Goal: Transaction & Acquisition: Purchase product/service

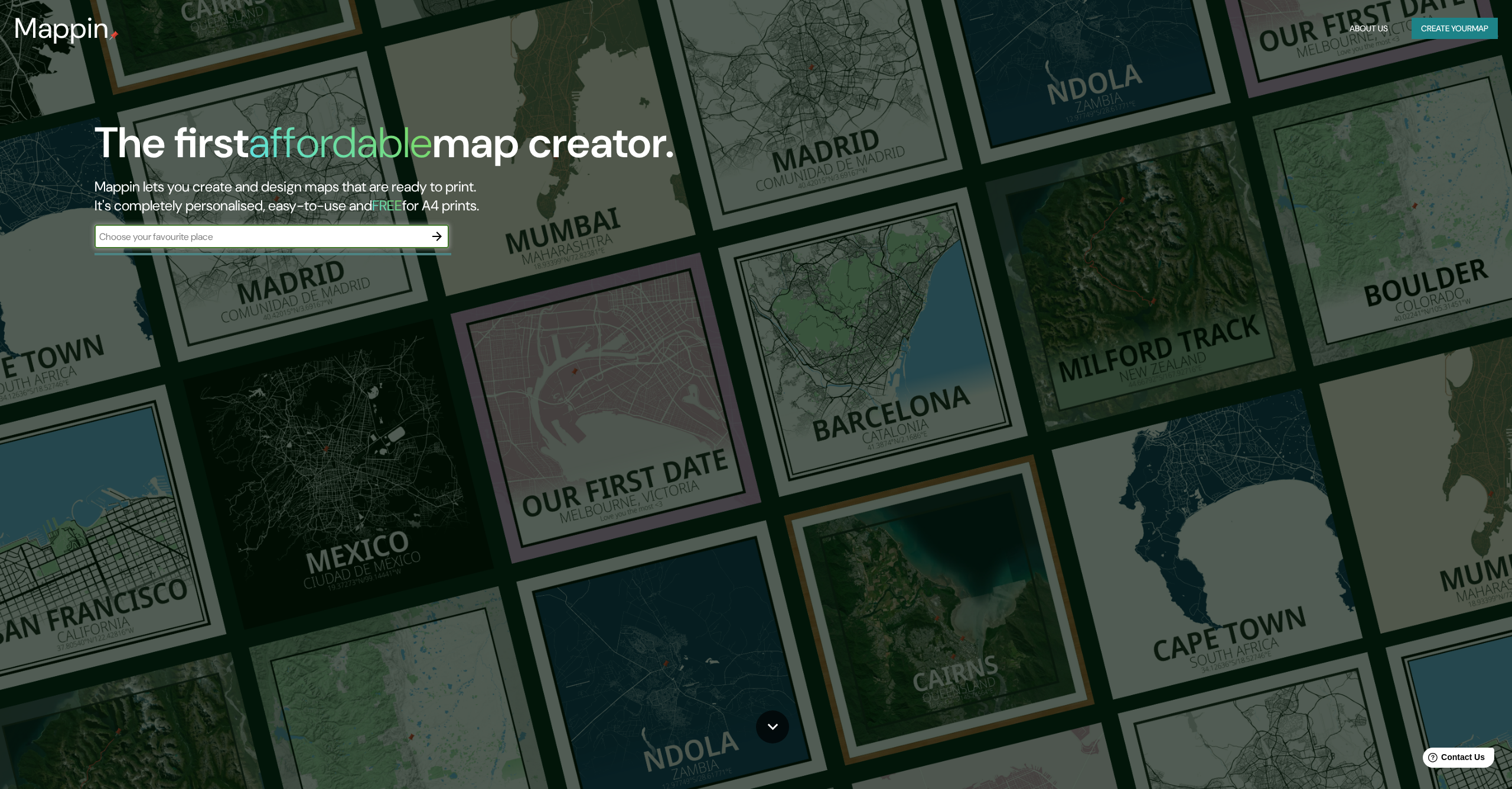
click at [365, 237] on input "text" at bounding box center [259, 236] width 331 height 13
type input "L"
paste input "[PERSON_NAME][STREET_ADDRESS][PERSON_NAME][PERSON_NAME]."
type input "[PERSON_NAME][STREET_ADDRESS][PERSON_NAME][PERSON_NAME]."
click at [433, 237] on icon "button" at bounding box center [437, 236] width 10 height 10
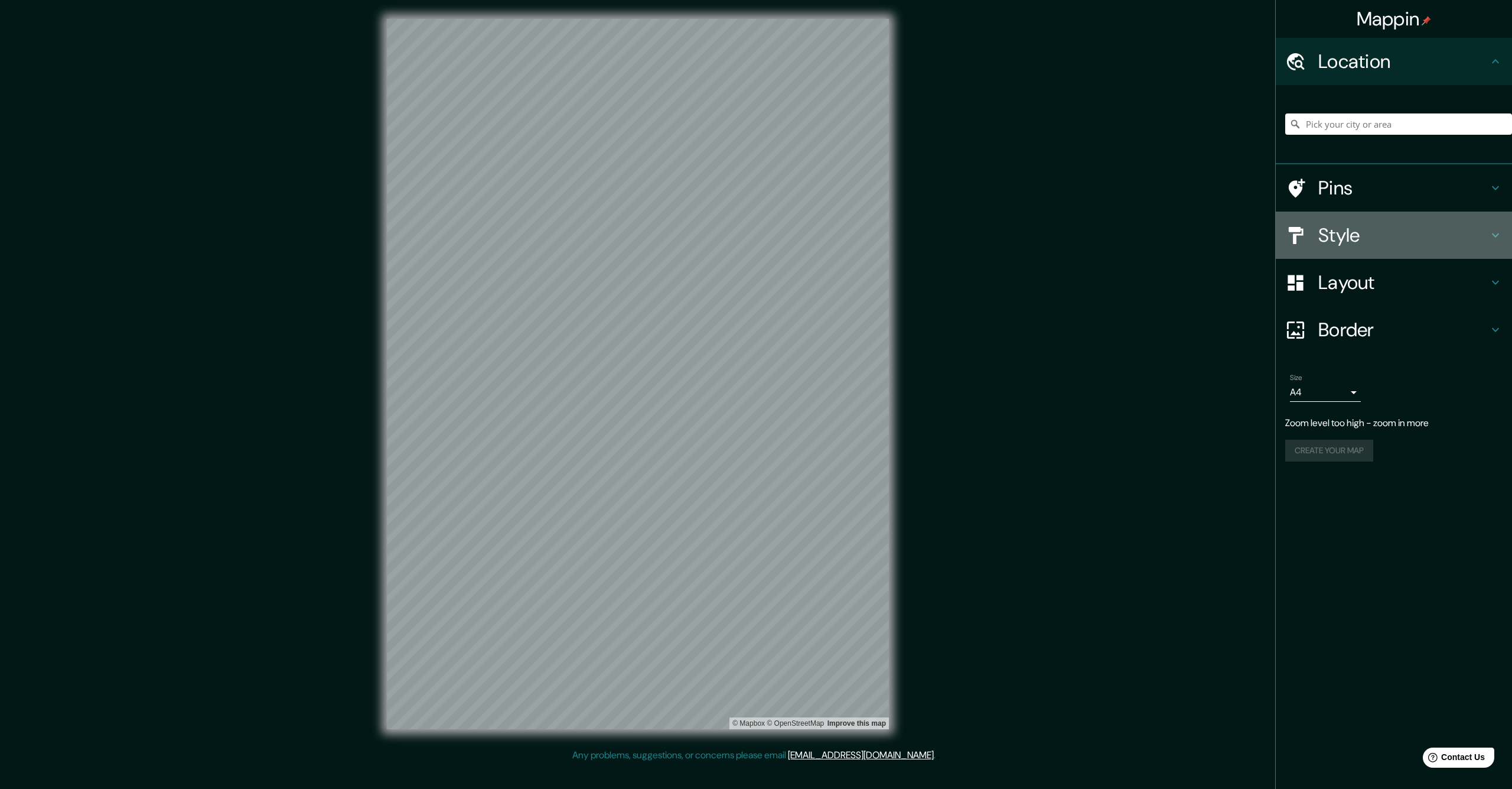
click at [1490, 233] on icon at bounding box center [1495, 235] width 14 height 14
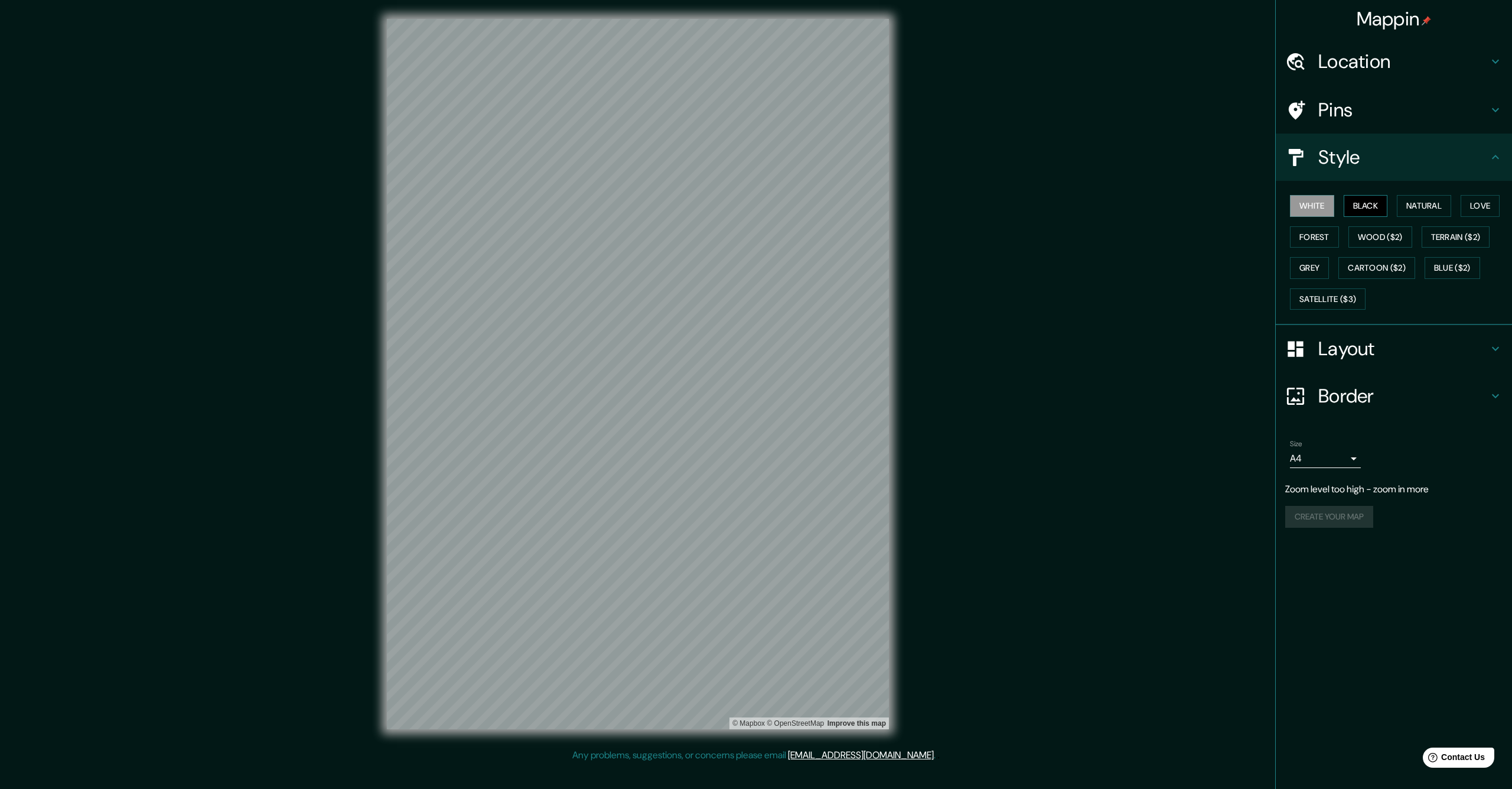
click at [1362, 205] on button "Black" at bounding box center [1366, 206] width 45 height 22
click at [1325, 204] on button "White" at bounding box center [1312, 206] width 45 height 22
click at [1315, 296] on button "Satellite ($3)" at bounding box center [1328, 299] width 76 height 22
click at [1314, 267] on button "Grey" at bounding box center [1309, 268] width 39 height 22
click at [1363, 208] on button "Black" at bounding box center [1366, 206] width 45 height 22
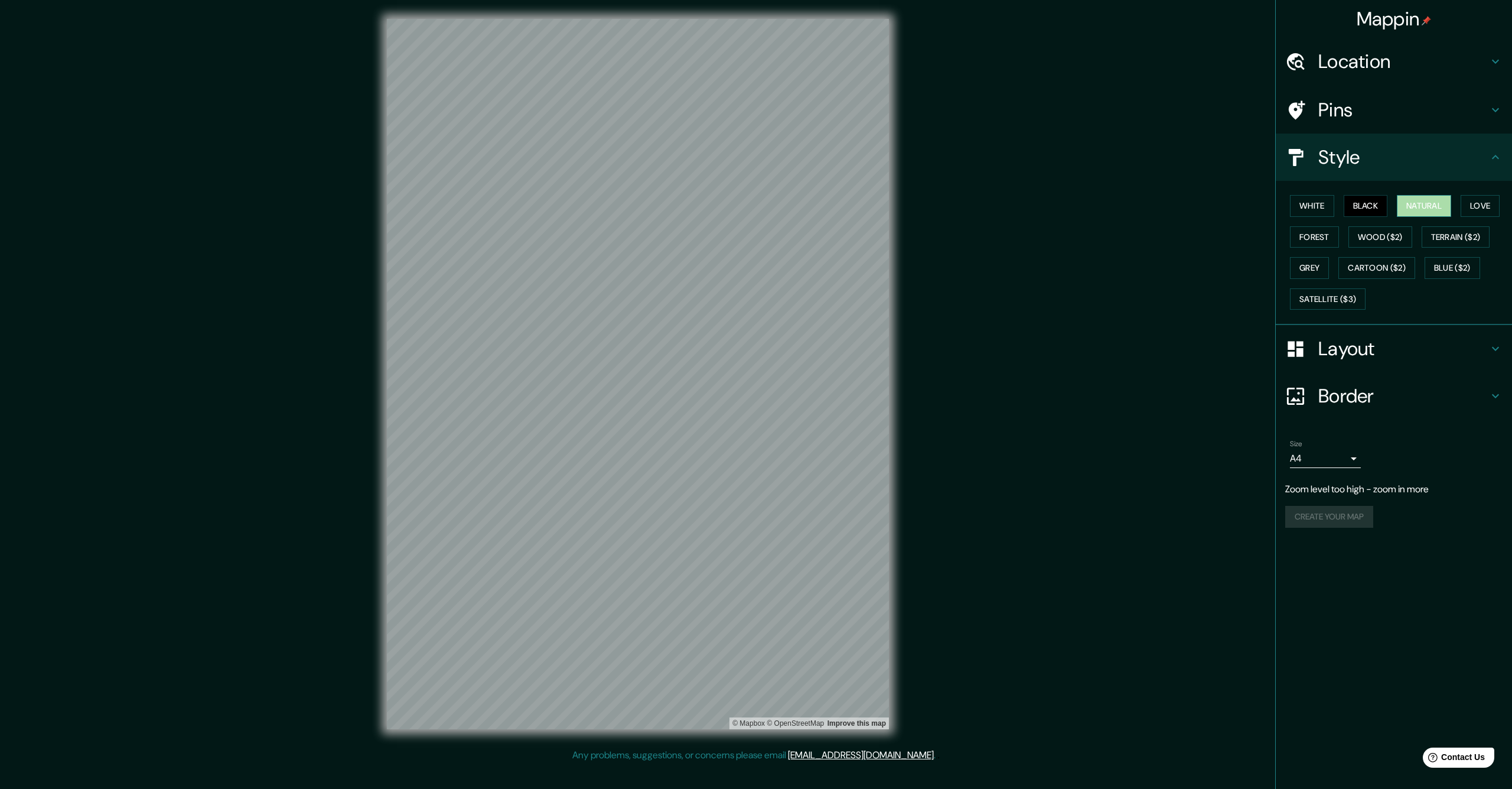
click at [1430, 198] on button "Natural" at bounding box center [1424, 206] width 54 height 22
click at [1343, 207] on div "White Black Natural Love Forest Wood ($2) Terrain ($2) Grey Cartoon ($2) Blue (…" at bounding box center [1399, 252] width 227 height 124
click at [1322, 205] on button "White" at bounding box center [1312, 206] width 45 height 22
click at [1414, 203] on button "Natural" at bounding box center [1424, 206] width 54 height 22
click at [1374, 206] on button "Black" at bounding box center [1366, 206] width 45 height 22
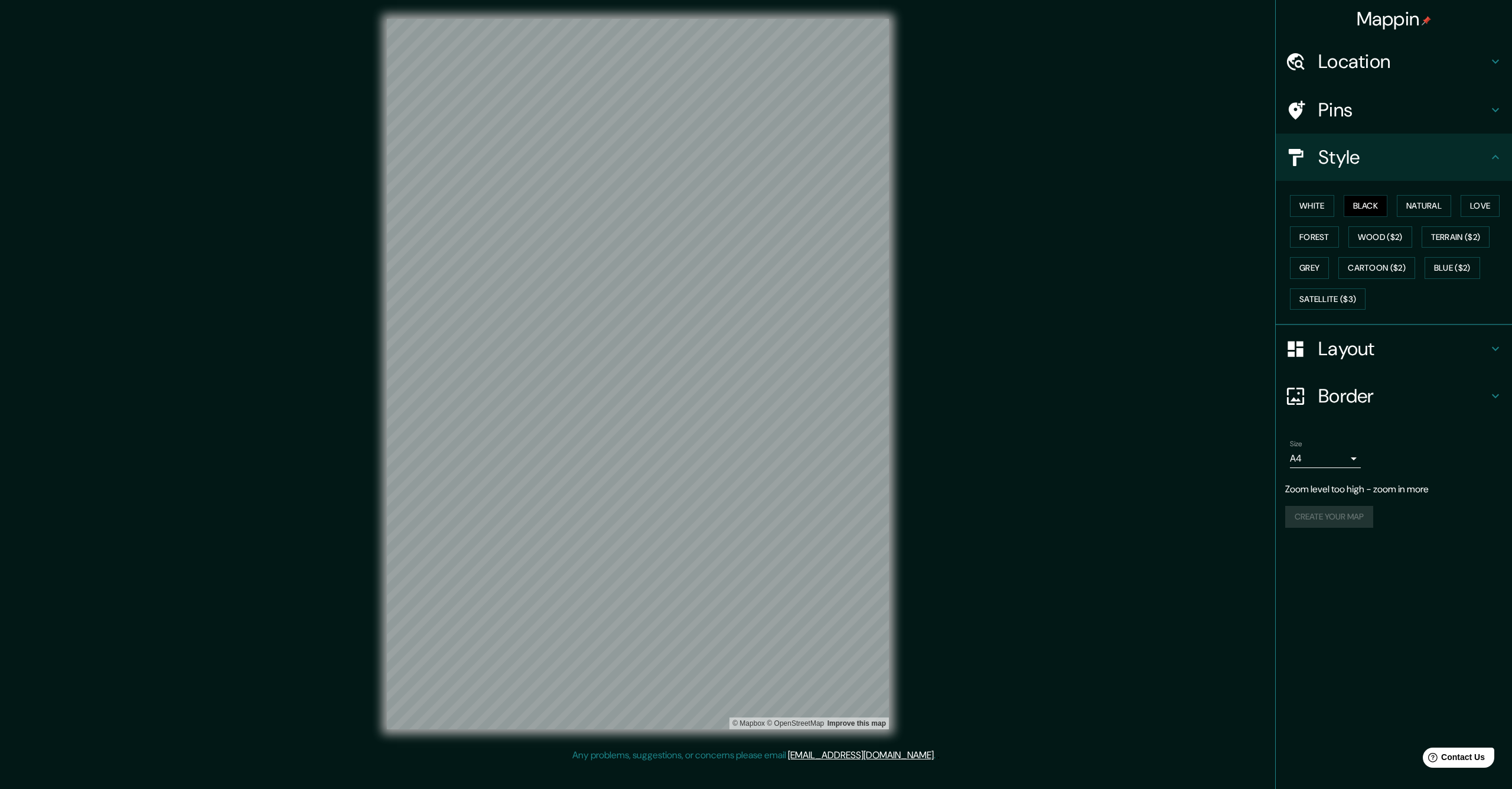
click at [1358, 57] on h4 "Location" at bounding box center [1403, 61] width 170 height 24
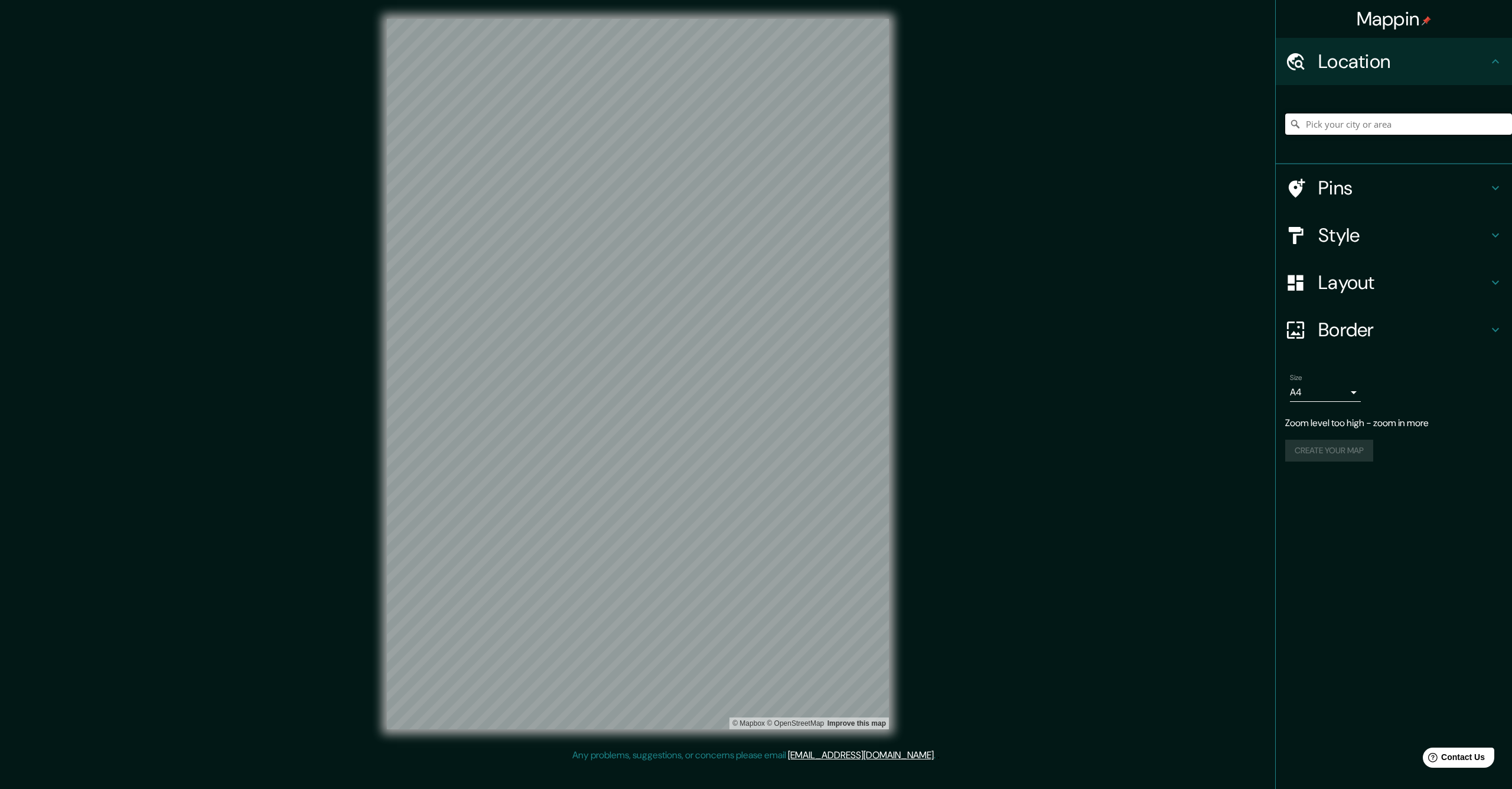
click at [1348, 124] on input "Pick your city or area" at bounding box center [1399, 124] width 227 height 21
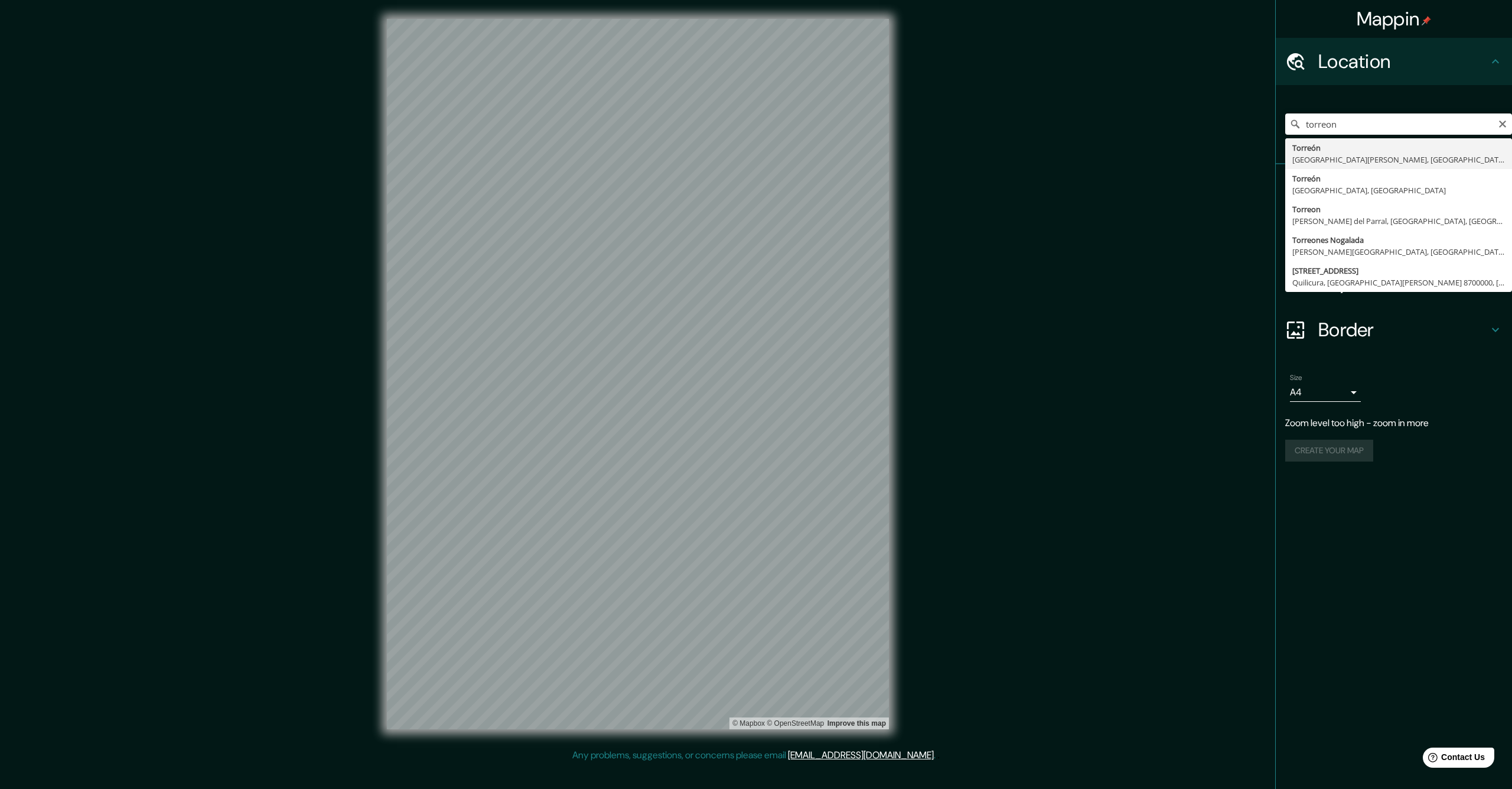
type input "[GEOGRAPHIC_DATA], [GEOGRAPHIC_DATA][PERSON_NAME], [GEOGRAPHIC_DATA]"
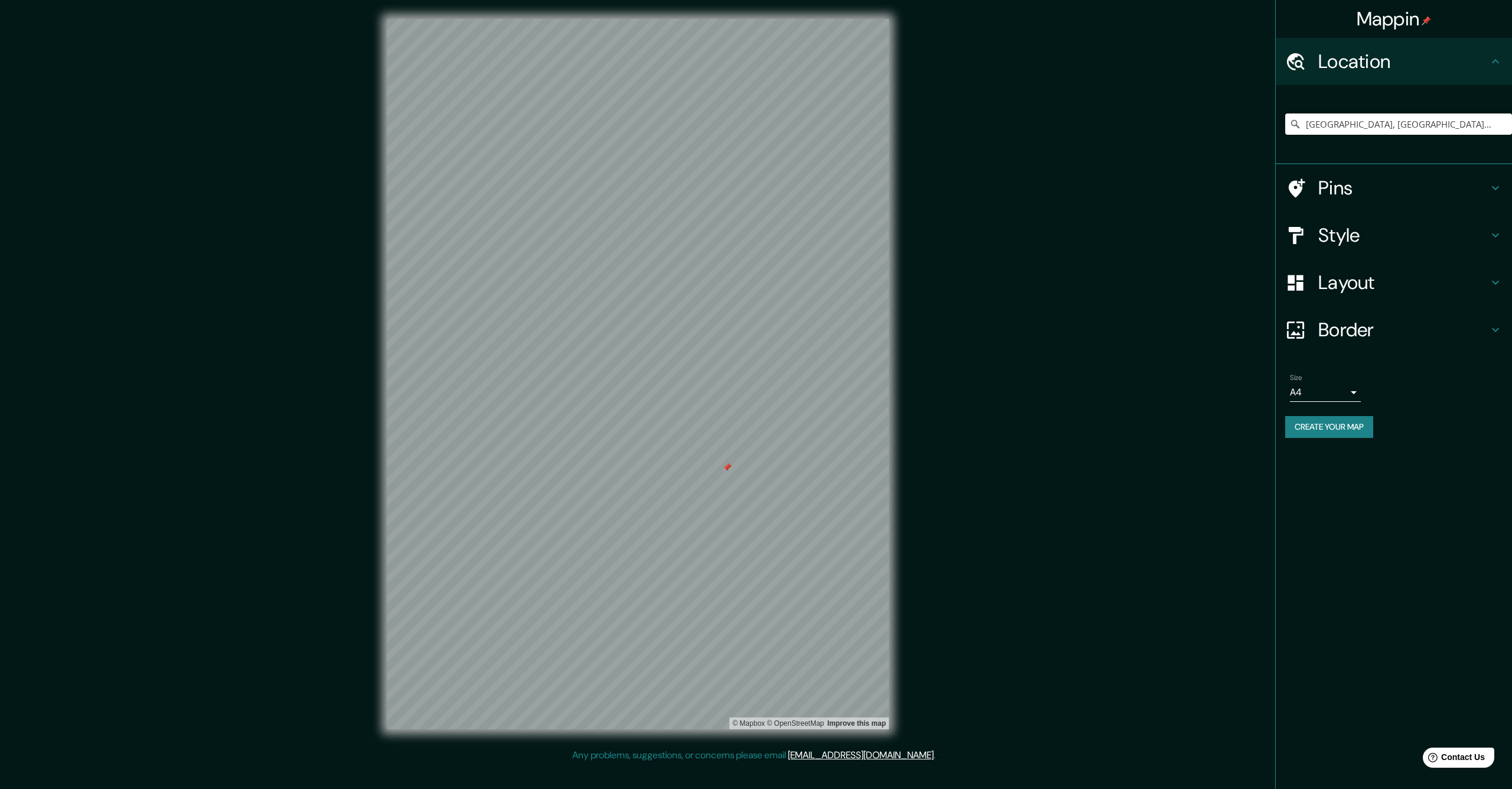
drag, startPoint x: 725, startPoint y: 477, endPoint x: 729, endPoint y: 468, distance: 9.8
click at [729, 468] on div at bounding box center [727, 468] width 10 height 10
click at [727, 468] on div at bounding box center [727, 468] width 10 height 10
click at [1337, 228] on h4 "Style" at bounding box center [1403, 235] width 170 height 24
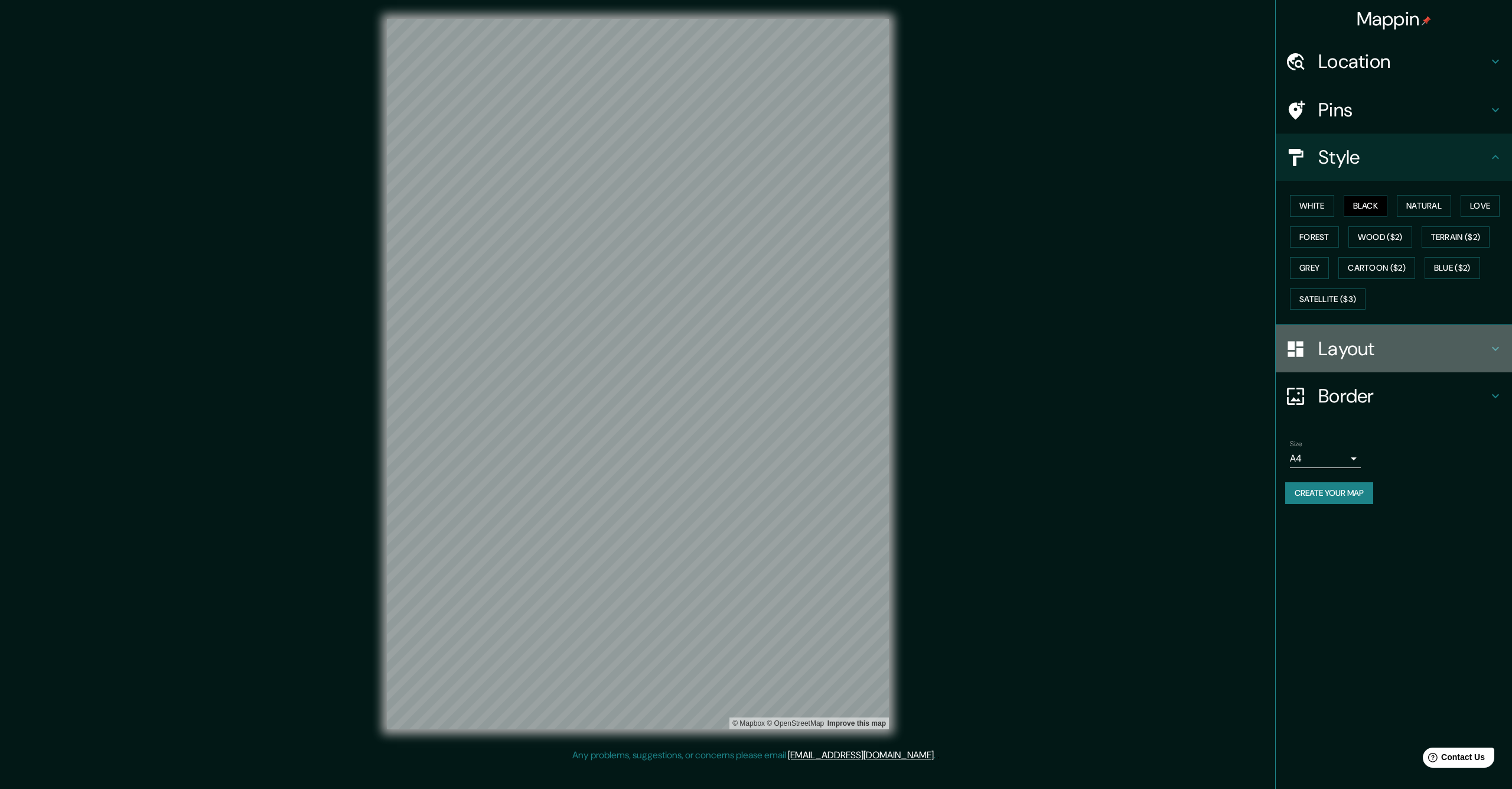
click at [1376, 340] on h4 "Layout" at bounding box center [1403, 348] width 170 height 24
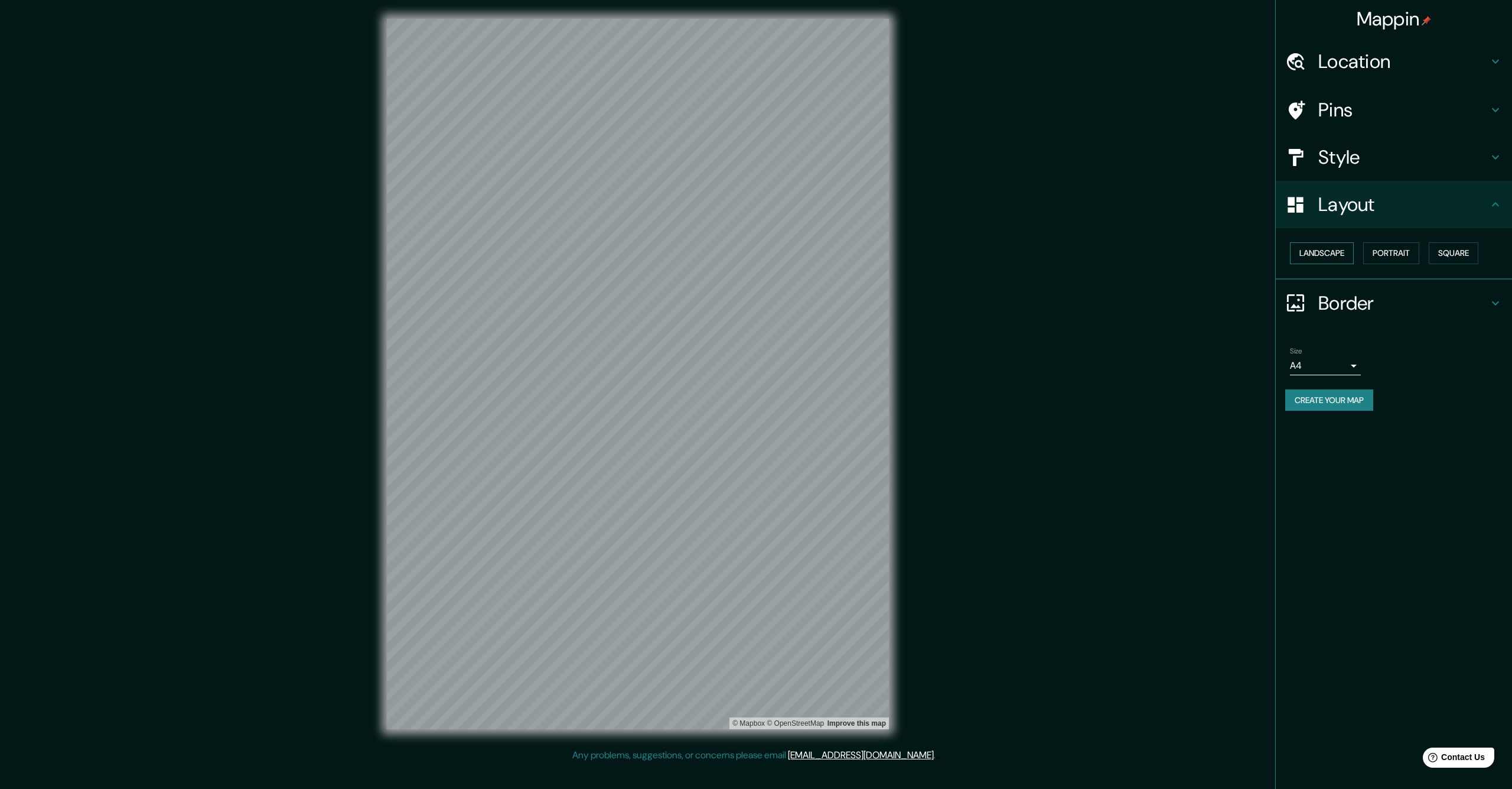
click at [1340, 255] on button "Landscape" at bounding box center [1322, 253] width 64 height 22
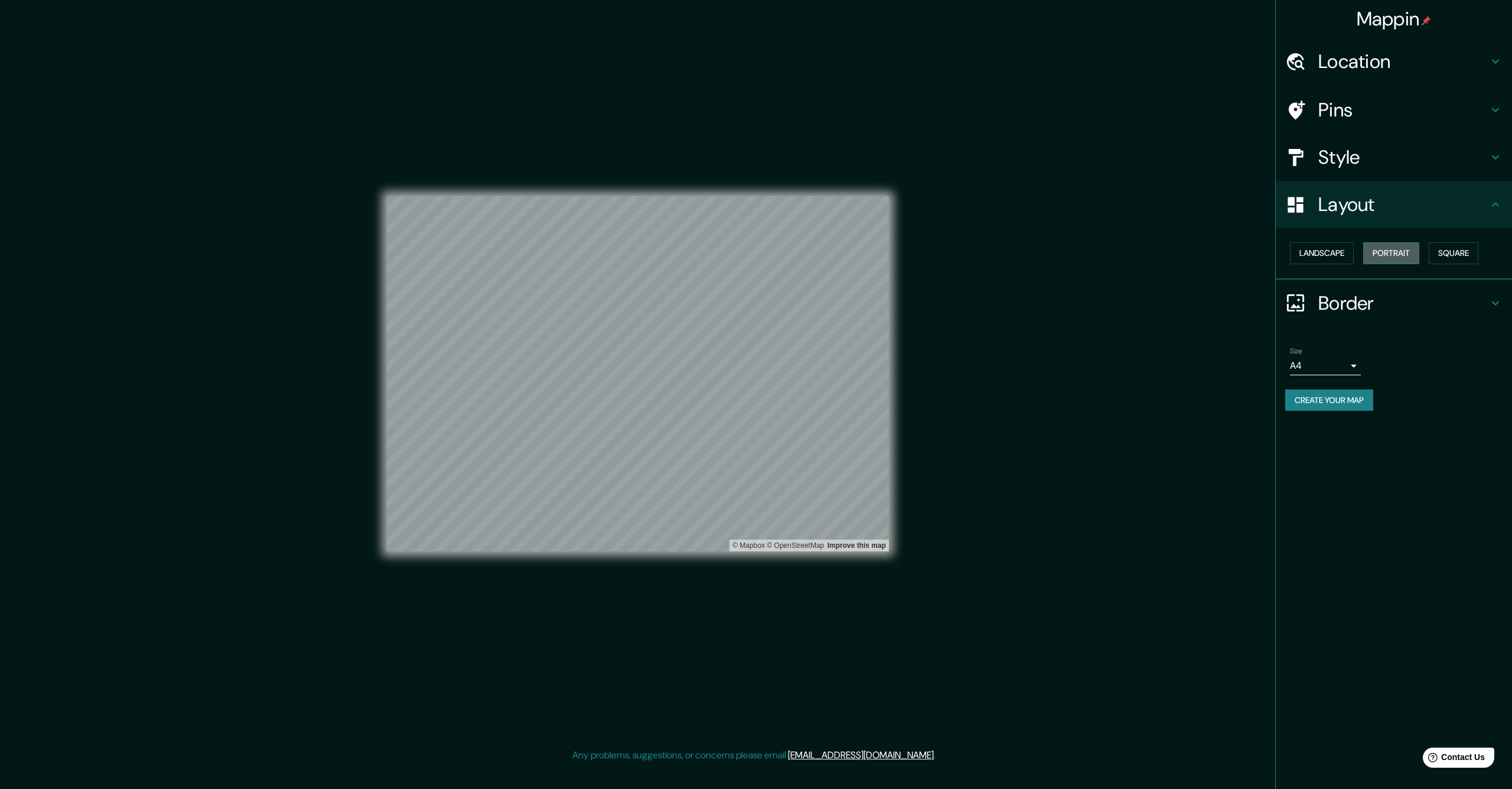
click at [1383, 254] on button "Portrait" at bounding box center [1392, 253] width 56 height 22
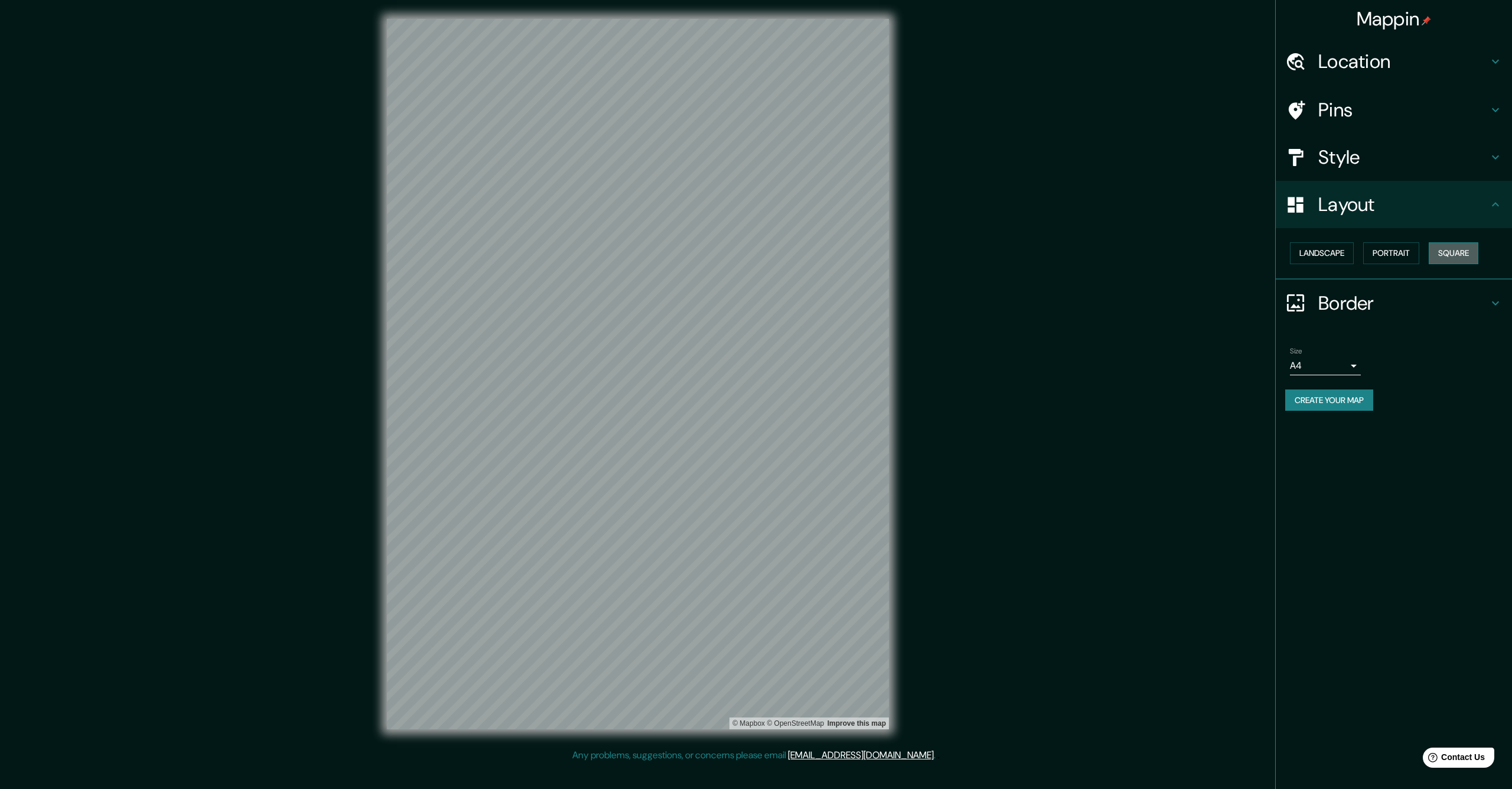
click at [1453, 252] on button "Square" at bounding box center [1454, 253] width 50 height 22
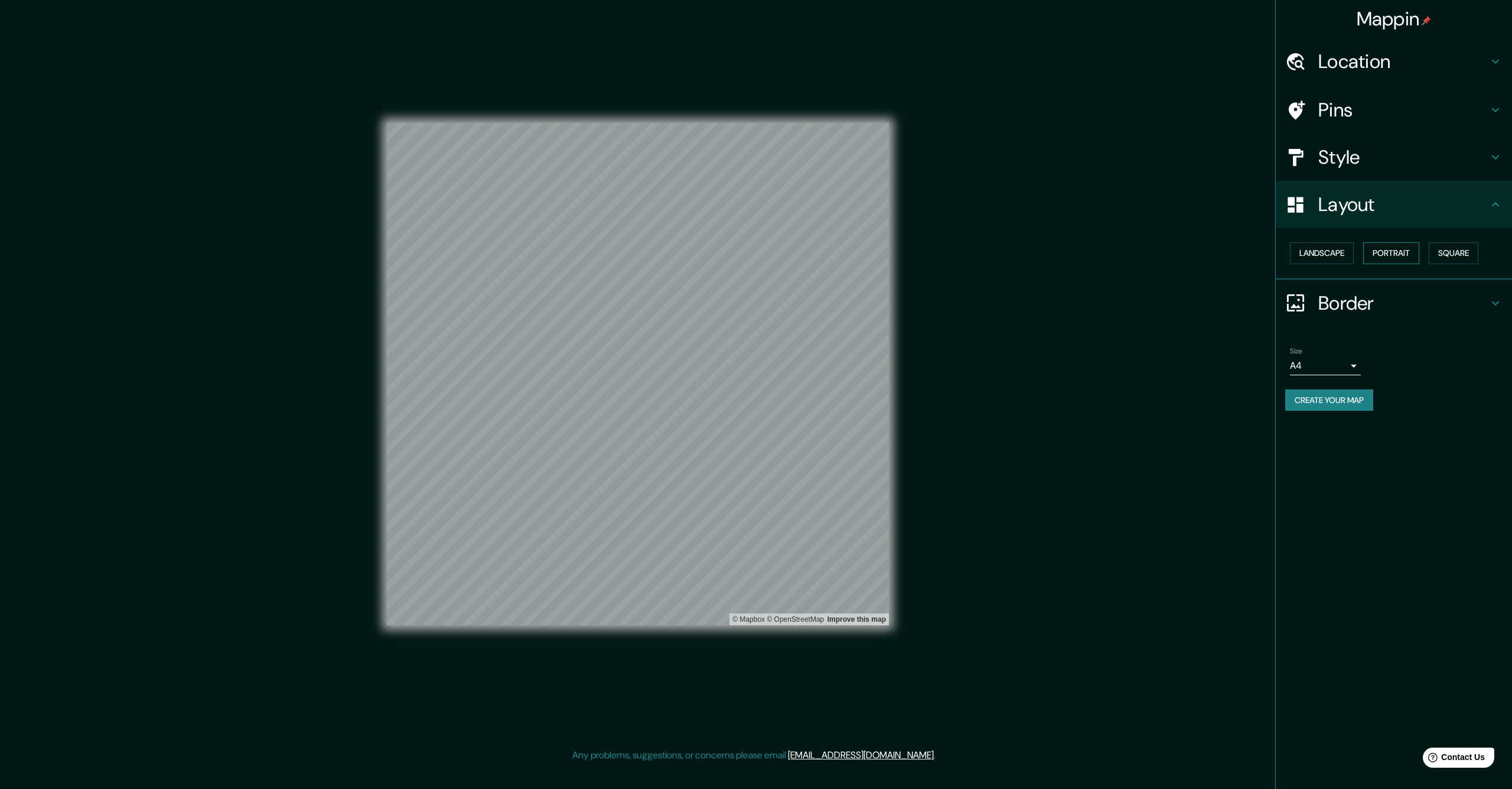
click at [1384, 246] on button "Portrait" at bounding box center [1392, 253] width 56 height 22
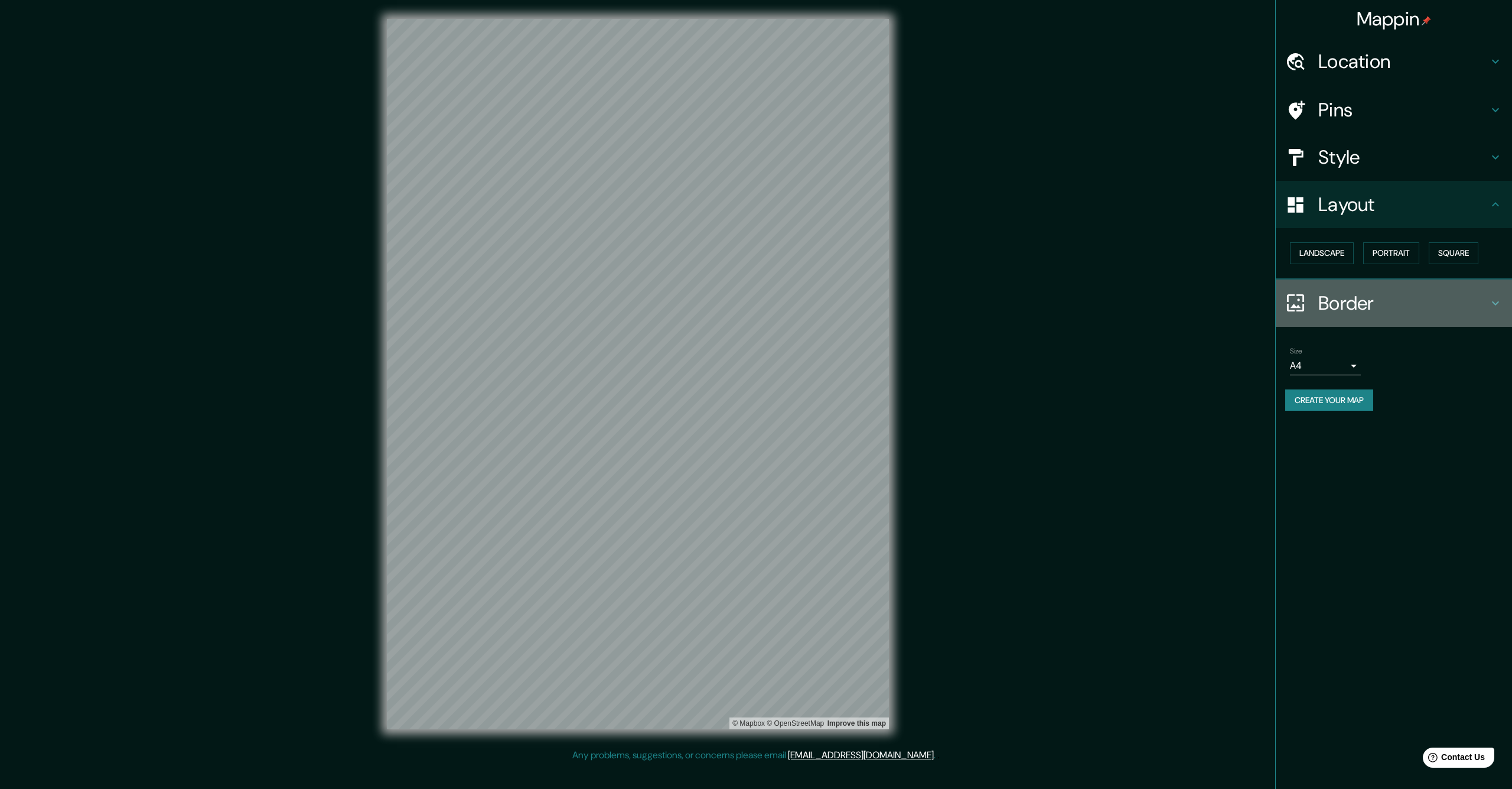
click at [1334, 301] on h4 "Border" at bounding box center [1403, 303] width 170 height 24
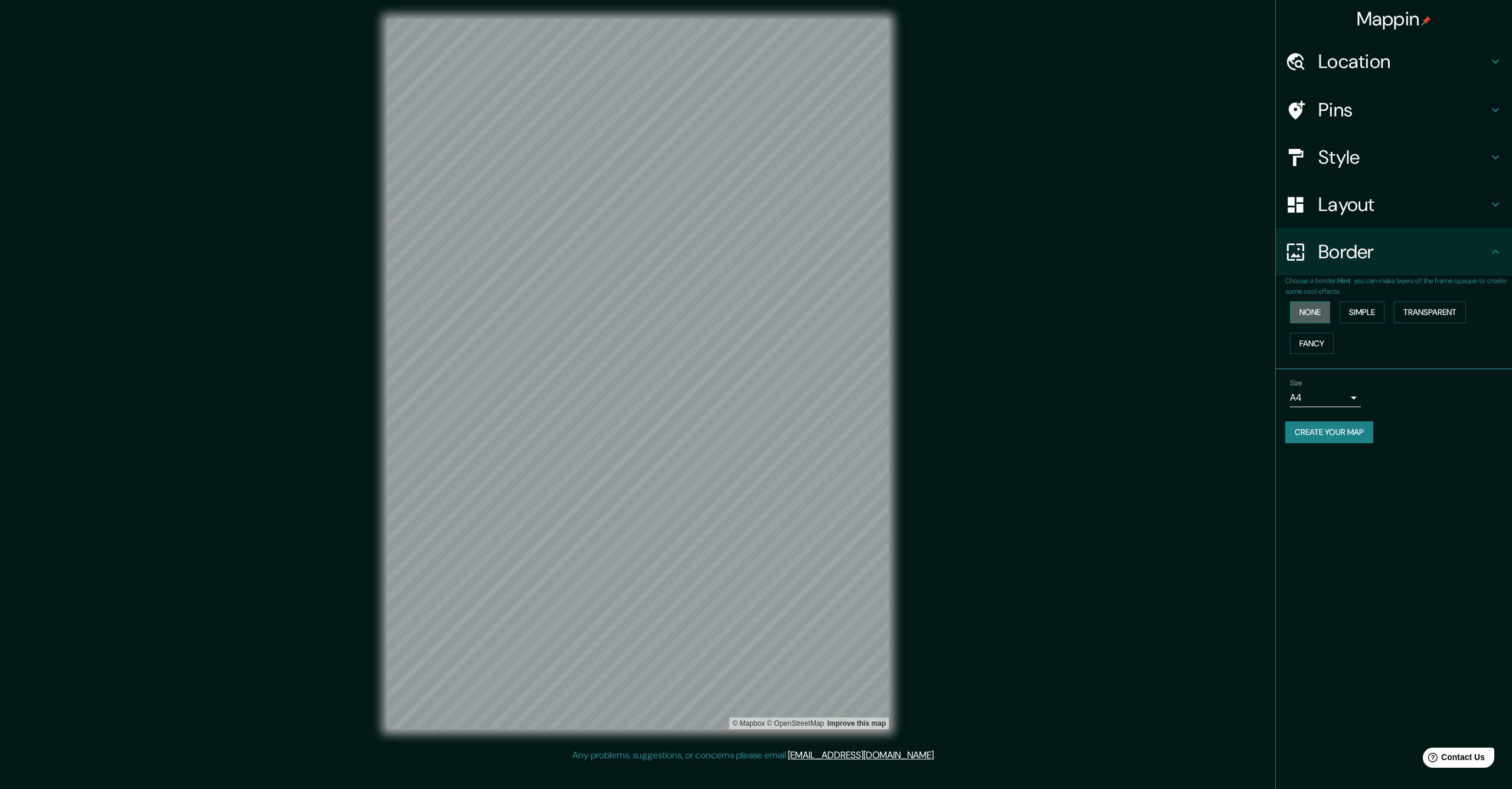
click at [1316, 310] on button "None" at bounding box center [1310, 313] width 40 height 22
click at [1356, 310] on button "Simple" at bounding box center [1362, 313] width 45 height 22
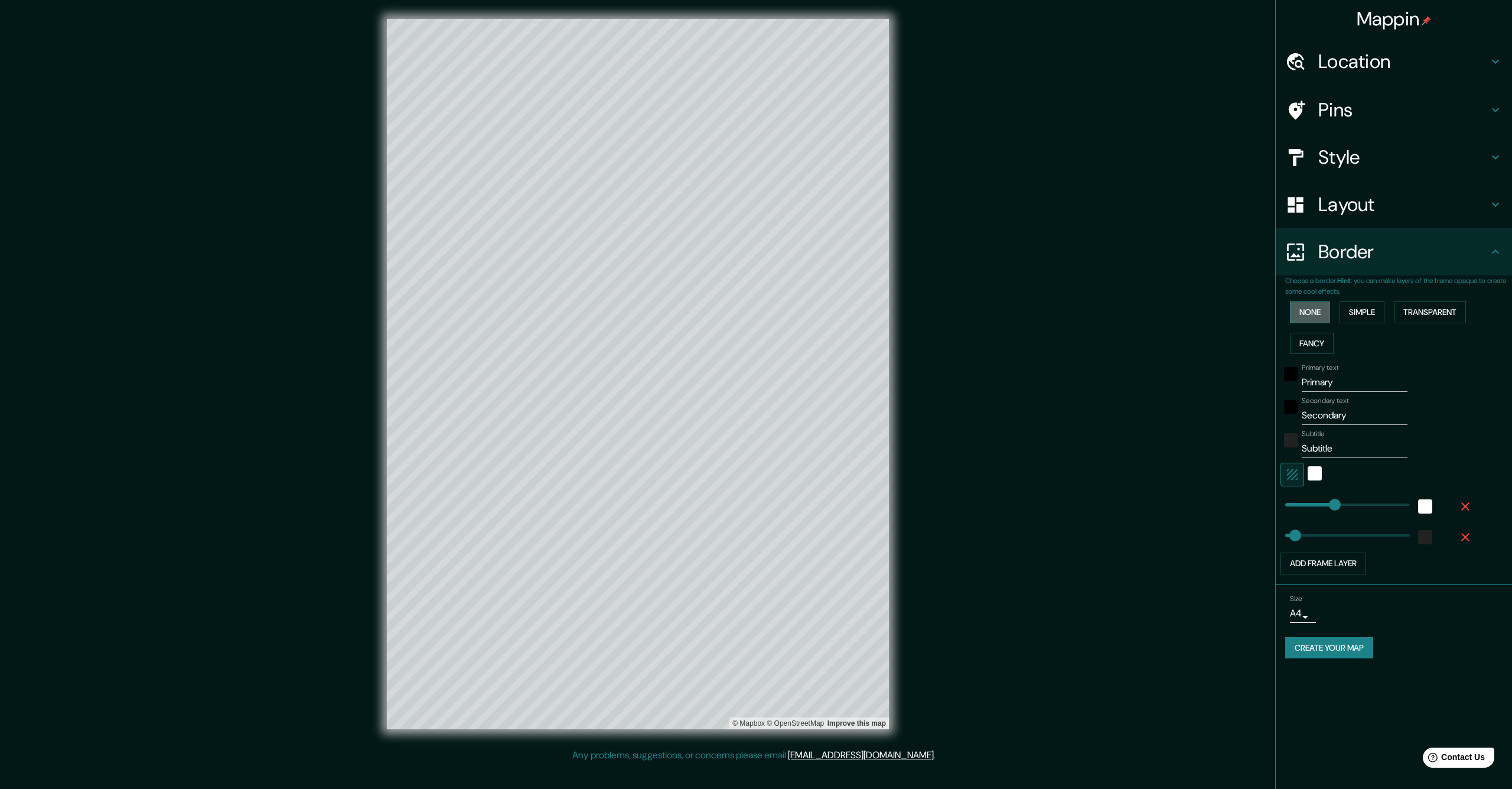
click at [1314, 309] on button "None" at bounding box center [1310, 313] width 40 height 22
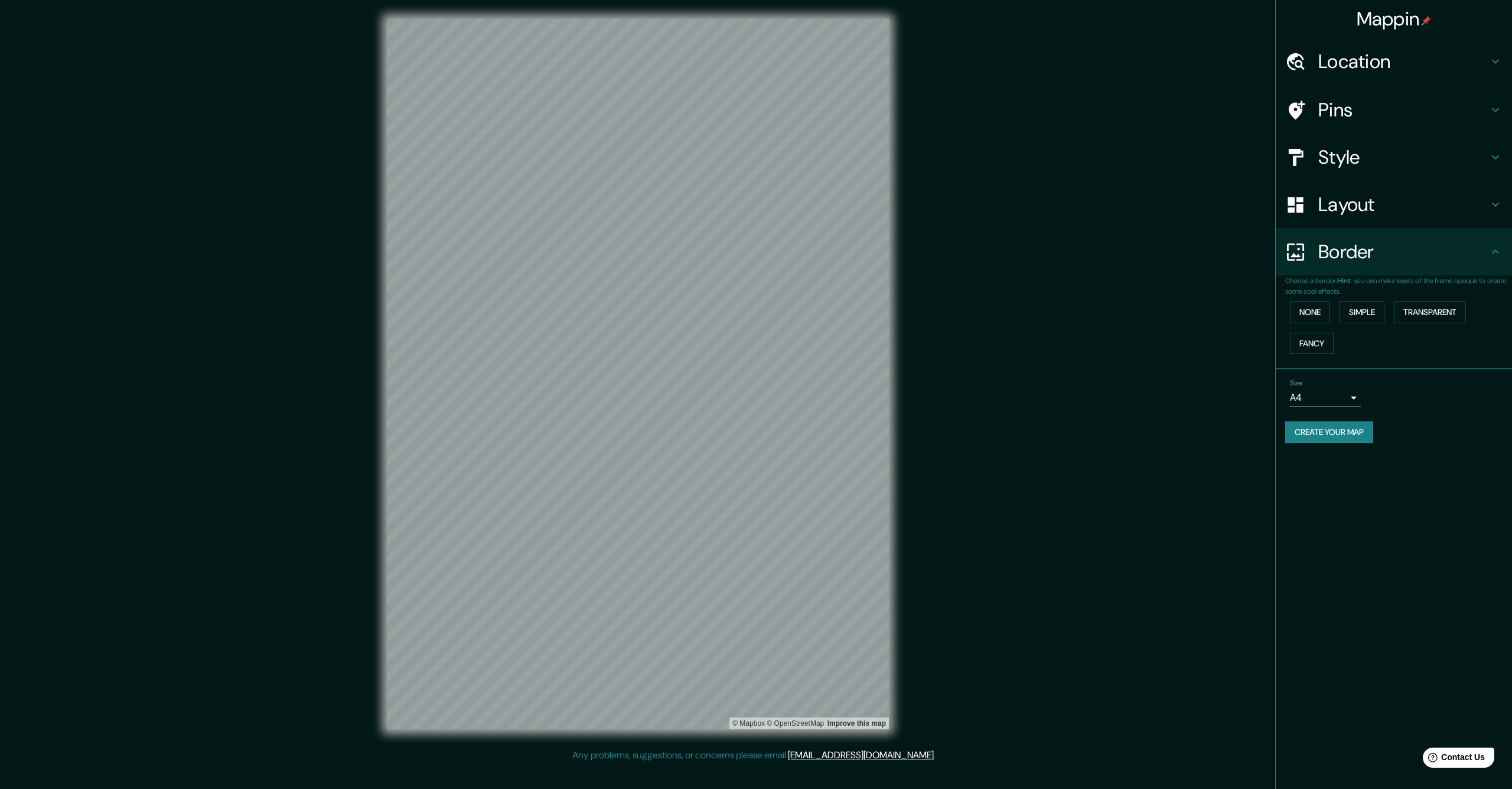
click at [1358, 159] on h4 "Style" at bounding box center [1403, 157] width 170 height 24
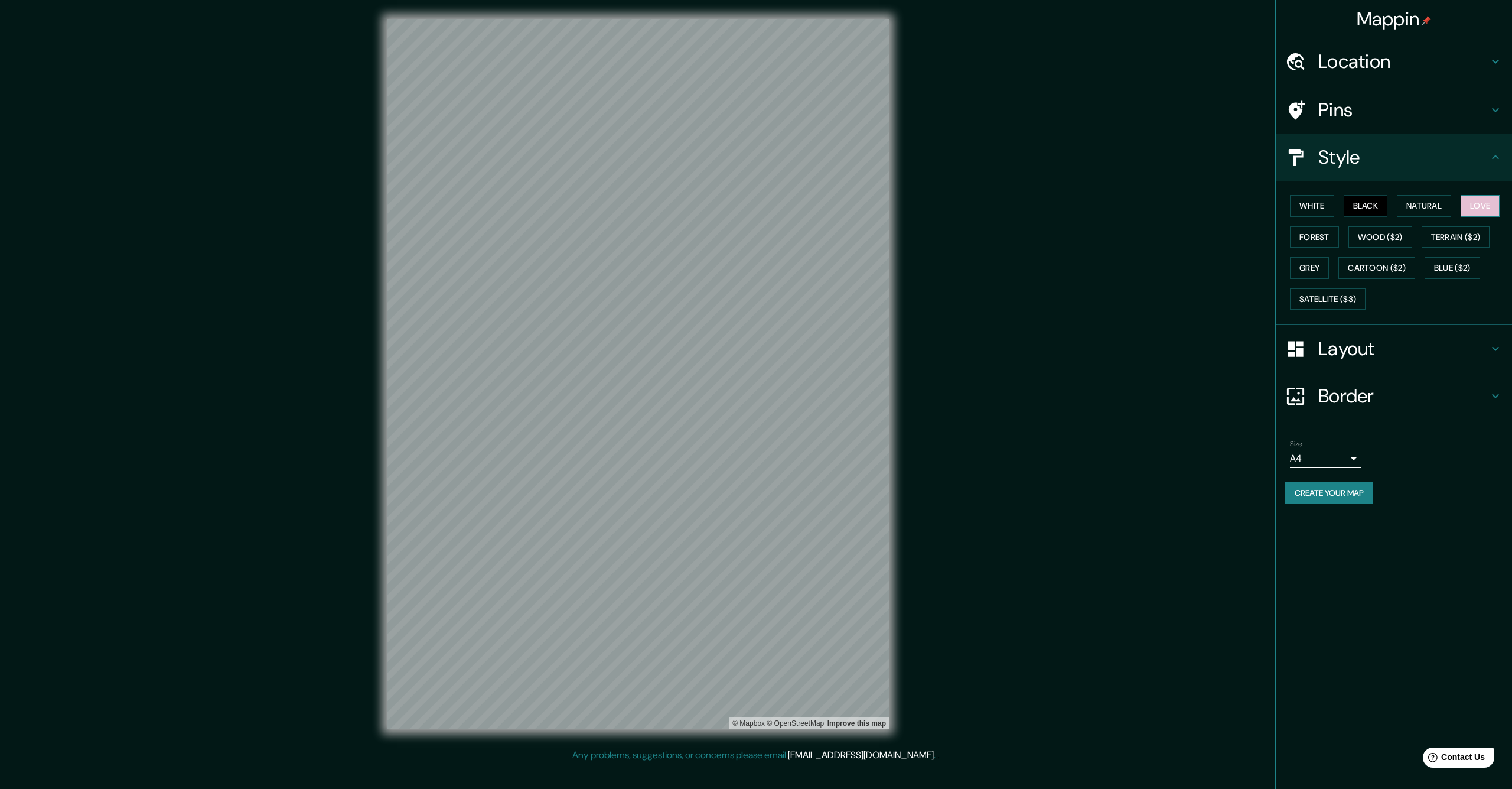
click at [1493, 208] on button "Love" at bounding box center [1480, 206] width 39 height 22
click at [1323, 484] on button "Create your map" at bounding box center [1329, 493] width 88 height 22
click at [1334, 491] on button "Create your map" at bounding box center [1329, 493] width 88 height 22
click at [1354, 458] on body "Mappin Location [GEOGRAPHIC_DATA], [GEOGRAPHIC_DATA][PERSON_NAME], [GEOGRAPHIC_…" at bounding box center [756, 394] width 1512 height 789
